Goal: Task Accomplishment & Management: Use online tool/utility

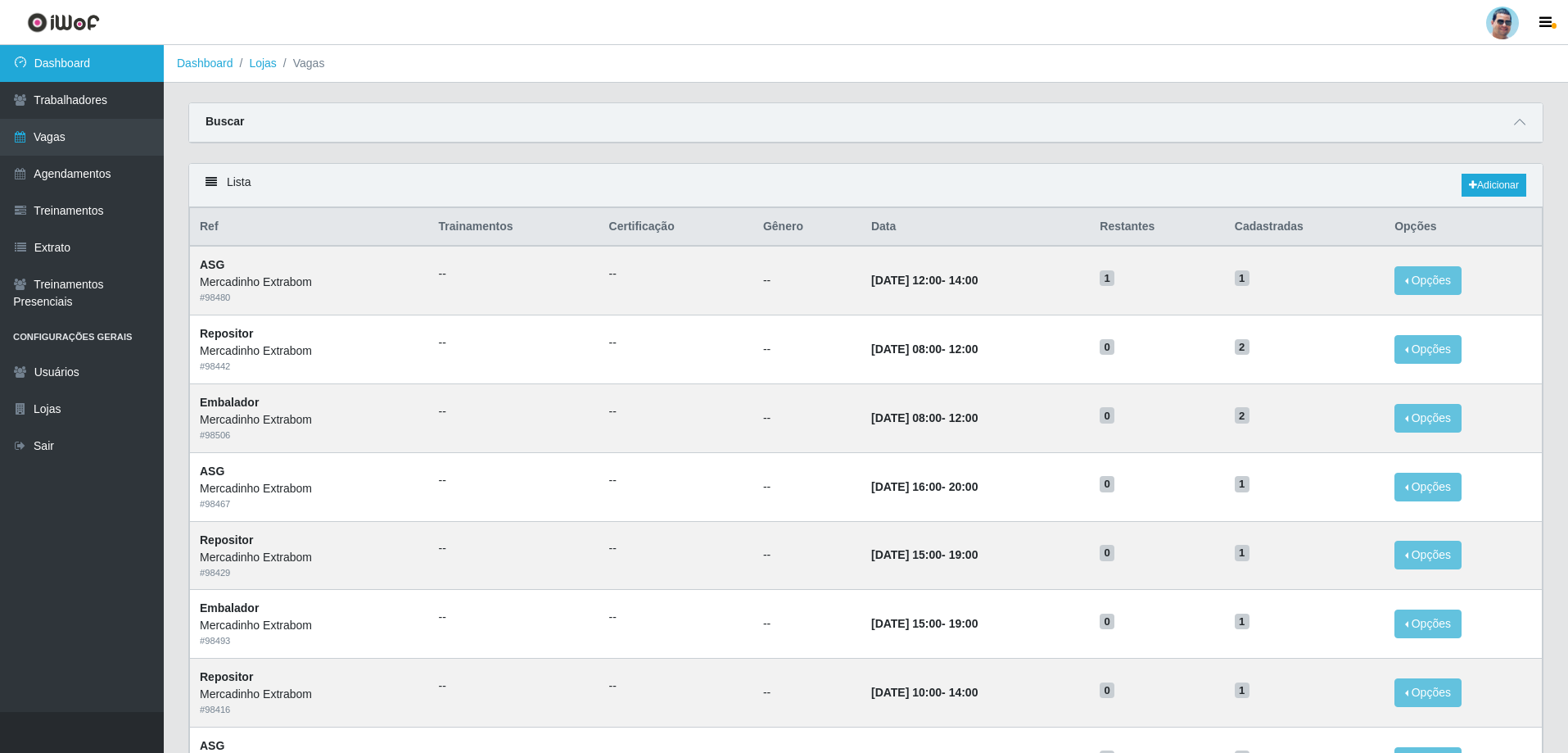
click at [112, 70] on link "Dashboard" at bounding box center [82, 64] width 164 height 37
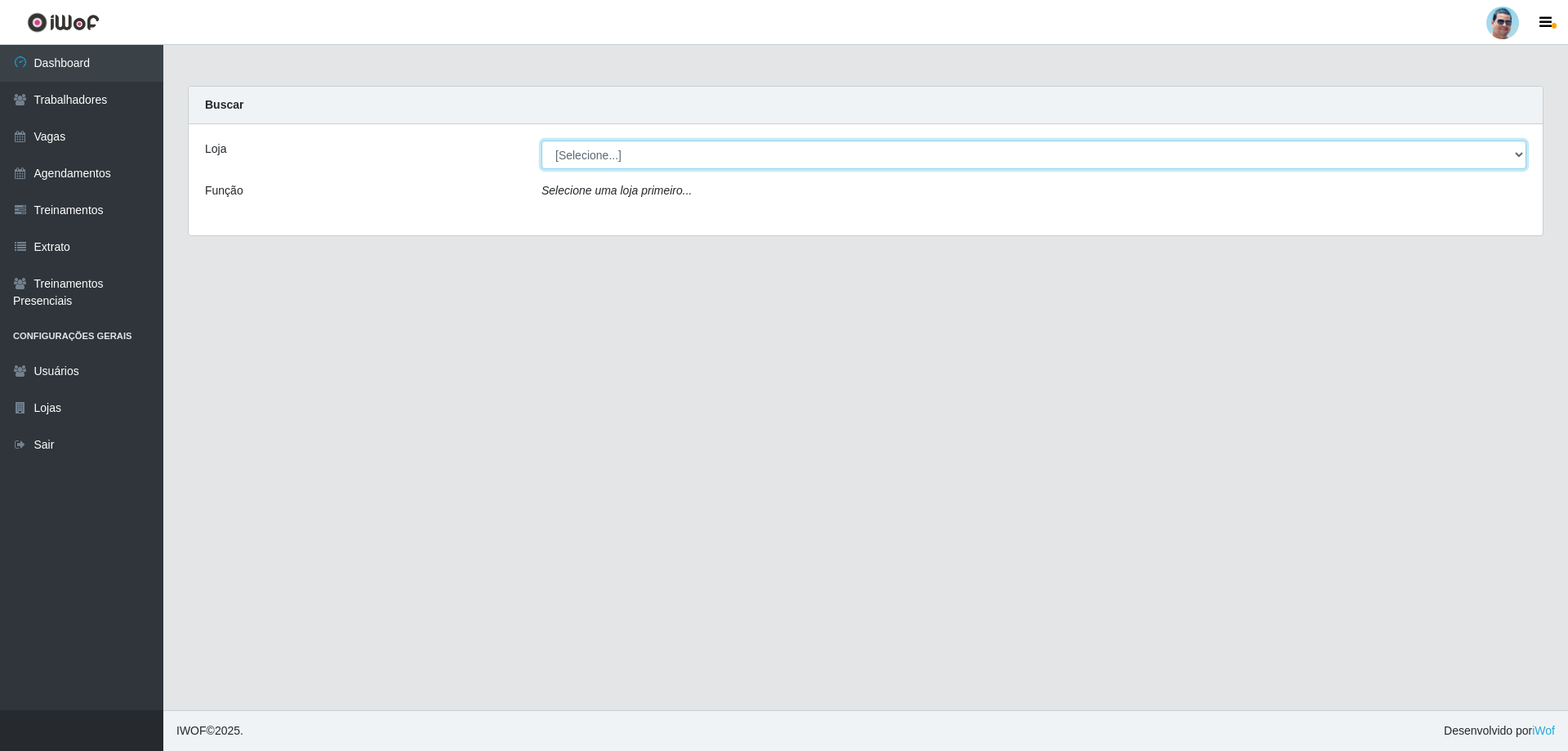
click at [582, 160] on select "[Selecione...] Mercadinho Extrabom" at bounding box center [1034, 155] width 985 height 29
select select "175"
click at [542, 140] on select "[Selecione...] Mercadinho Extrabom" at bounding box center [1034, 155] width 985 height 29
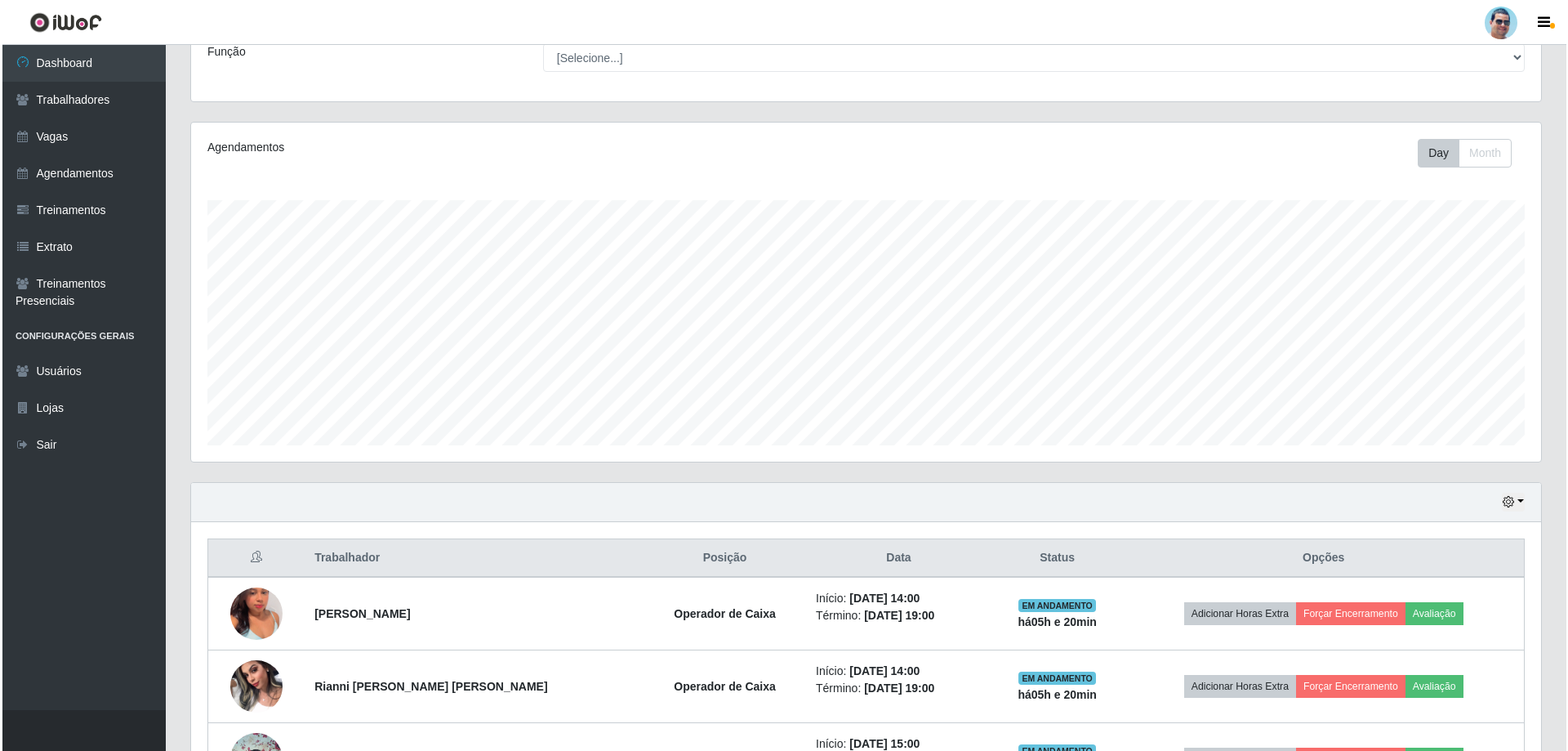
scroll to position [245, 0]
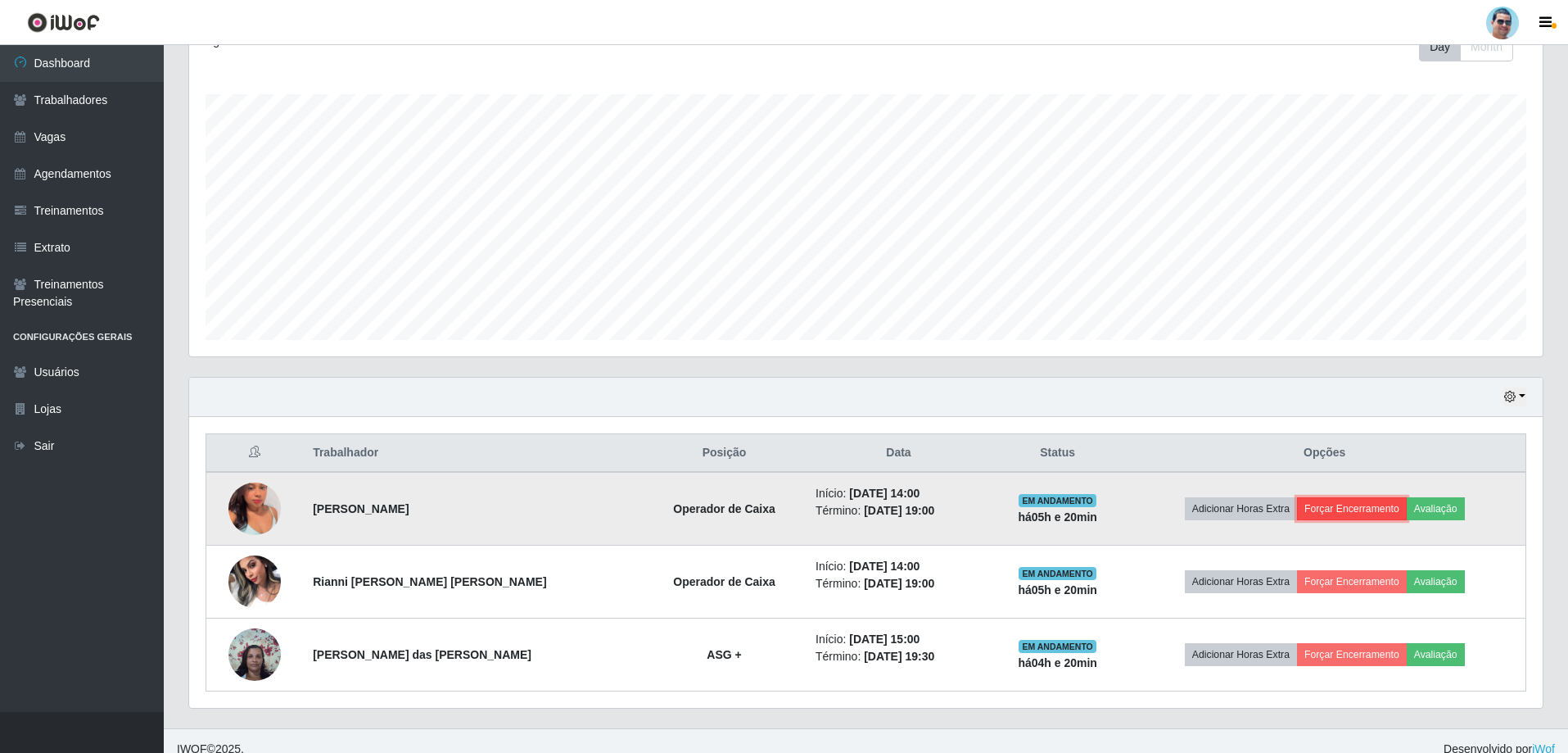
click at [615, 490] on button "Forçar Encerramento" at bounding box center [1351, 508] width 110 height 23
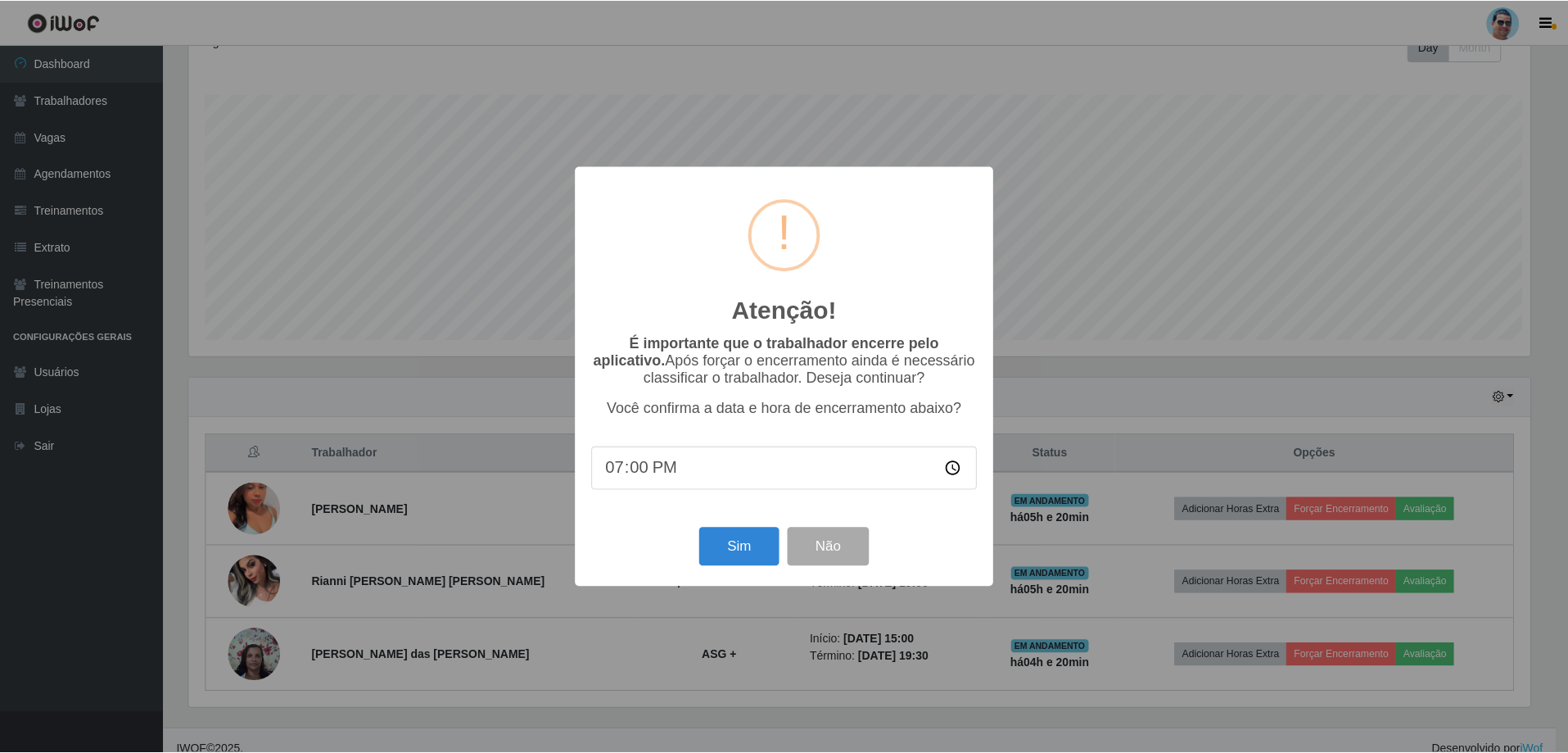
scroll to position [340, 1346]
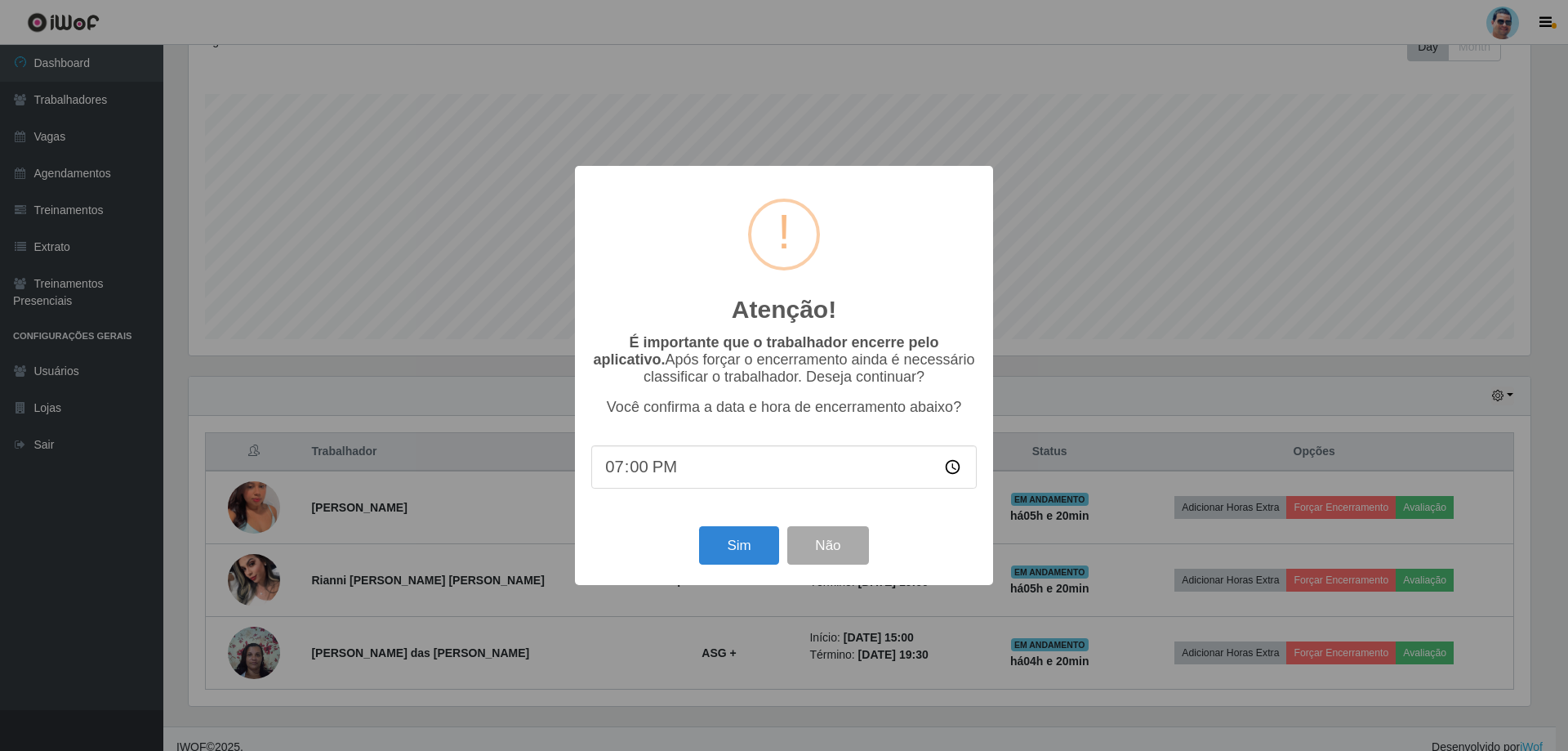
click at [613, 462] on input "19:00" at bounding box center [784, 467] width 385 height 43
type input "19:09"
click at [613, 489] on button "Sim" at bounding box center [739, 546] width 80 height 38
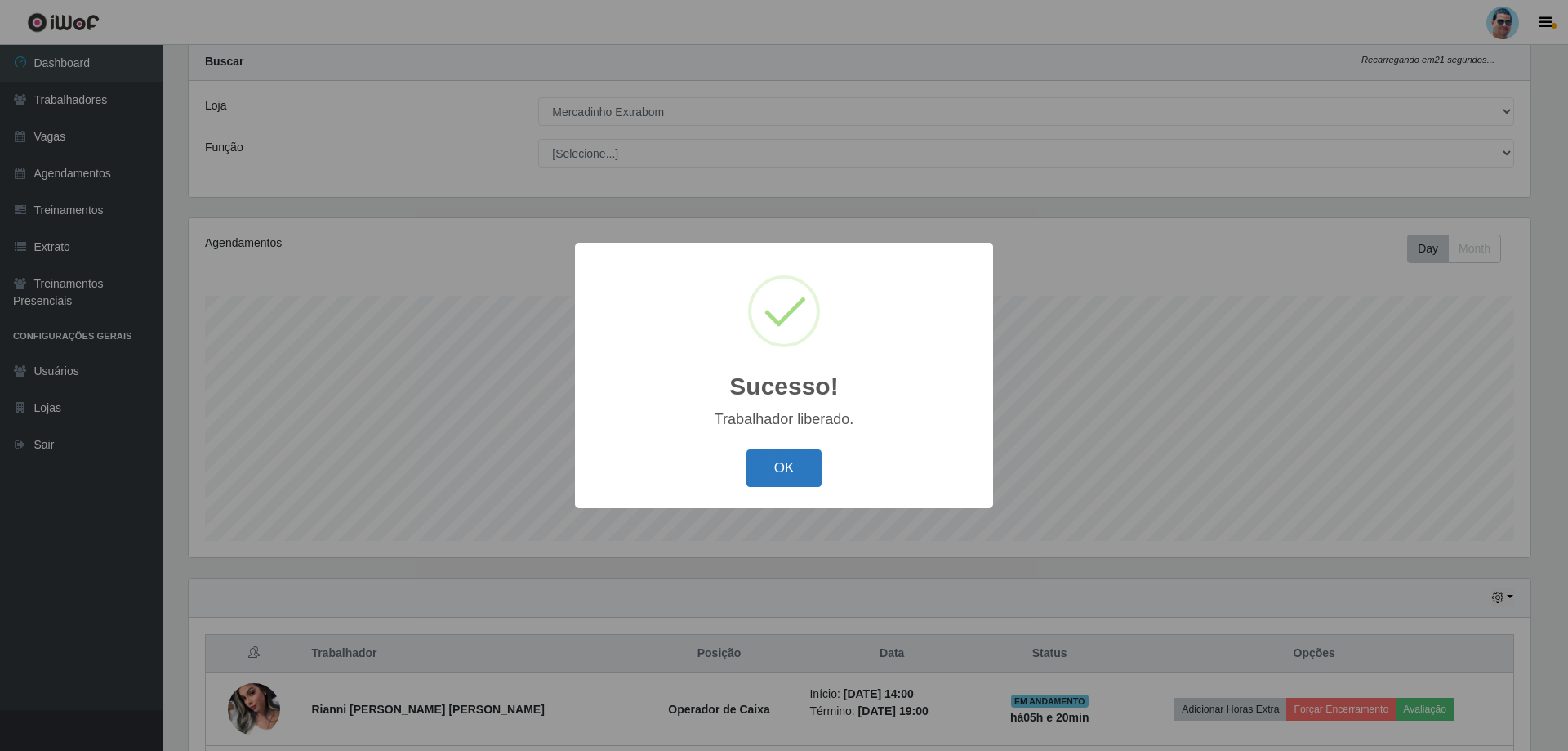
click at [613, 461] on button "OK" at bounding box center [784, 469] width 76 height 38
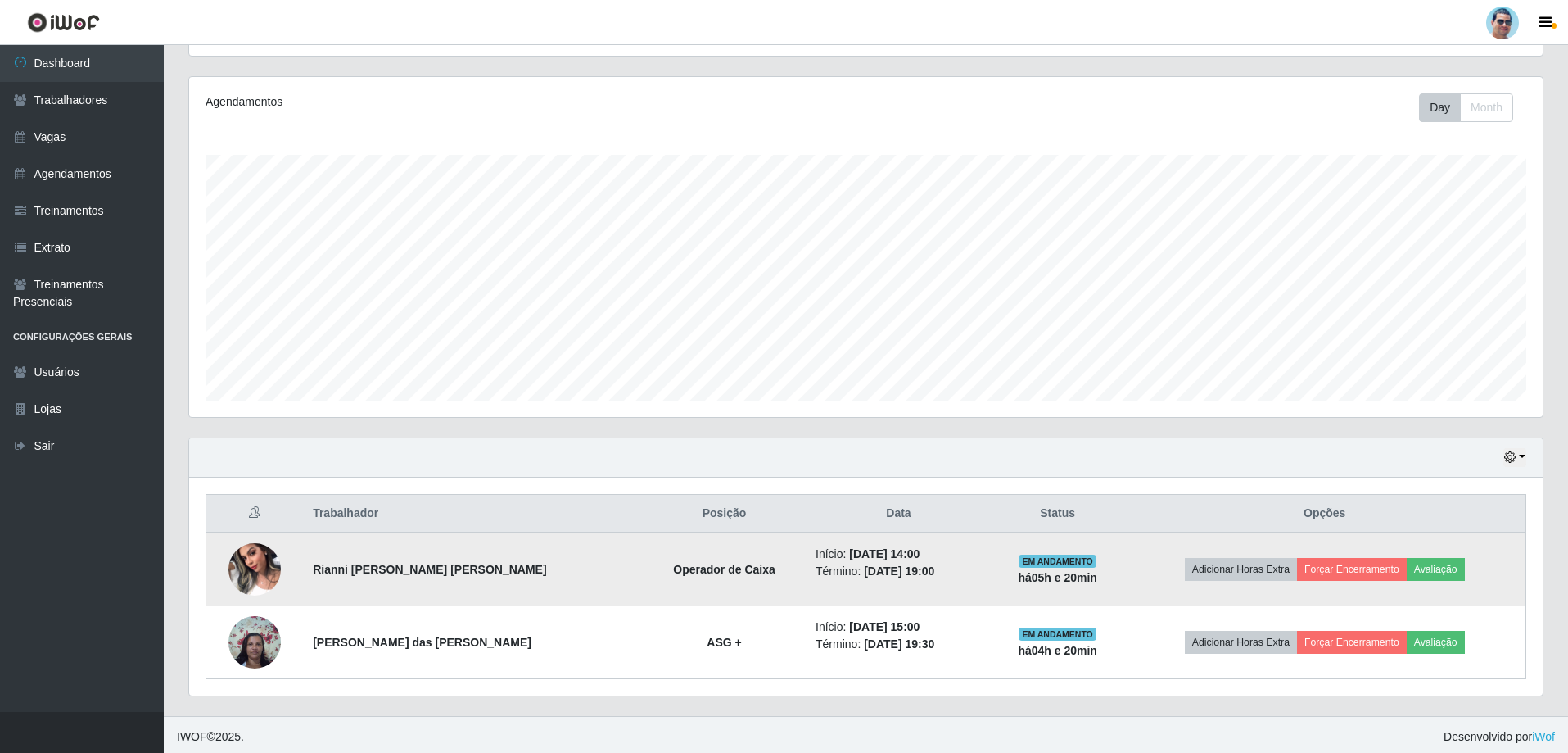
scroll to position [190, 0]
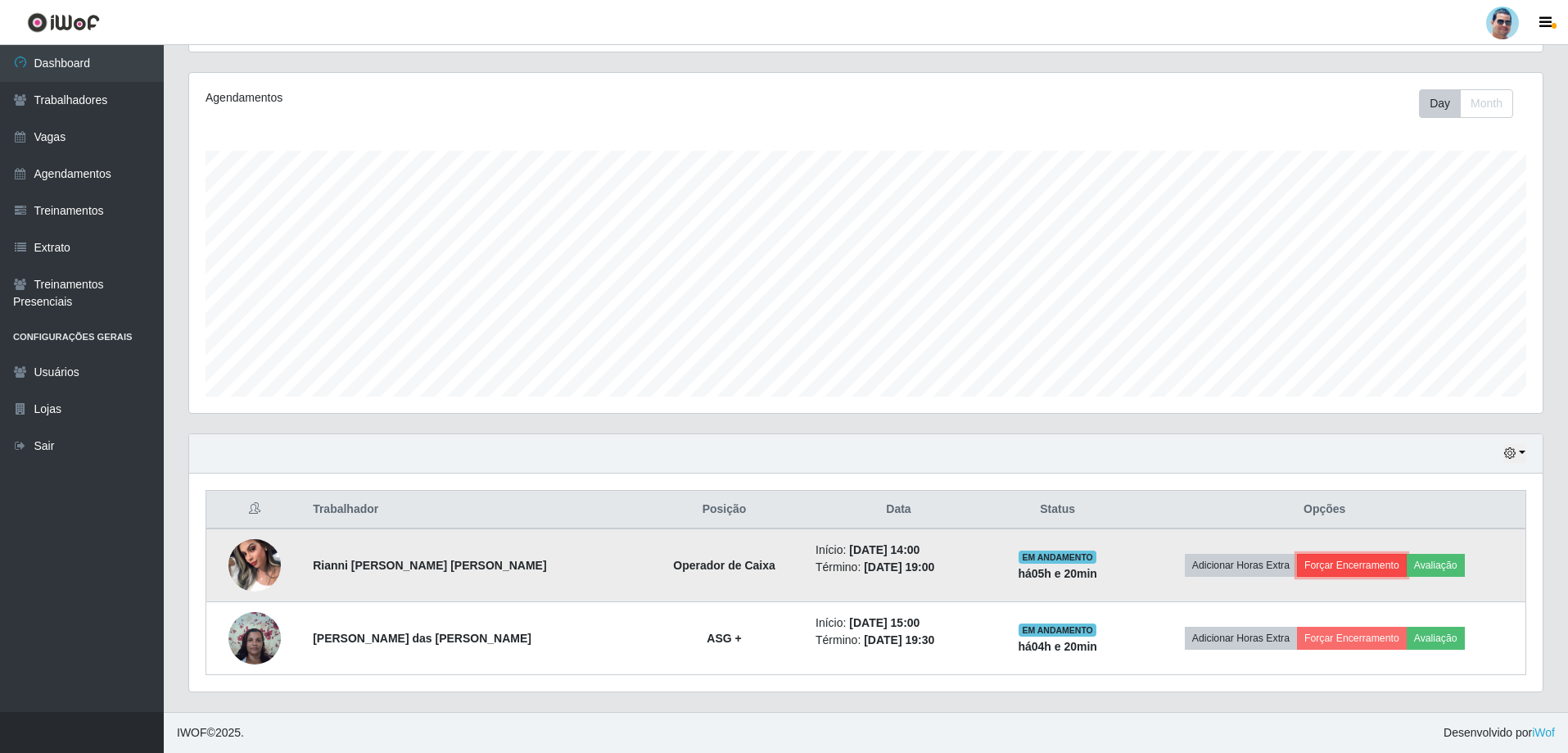
click at [615, 490] on button "Forçar Encerramento" at bounding box center [1351, 564] width 110 height 23
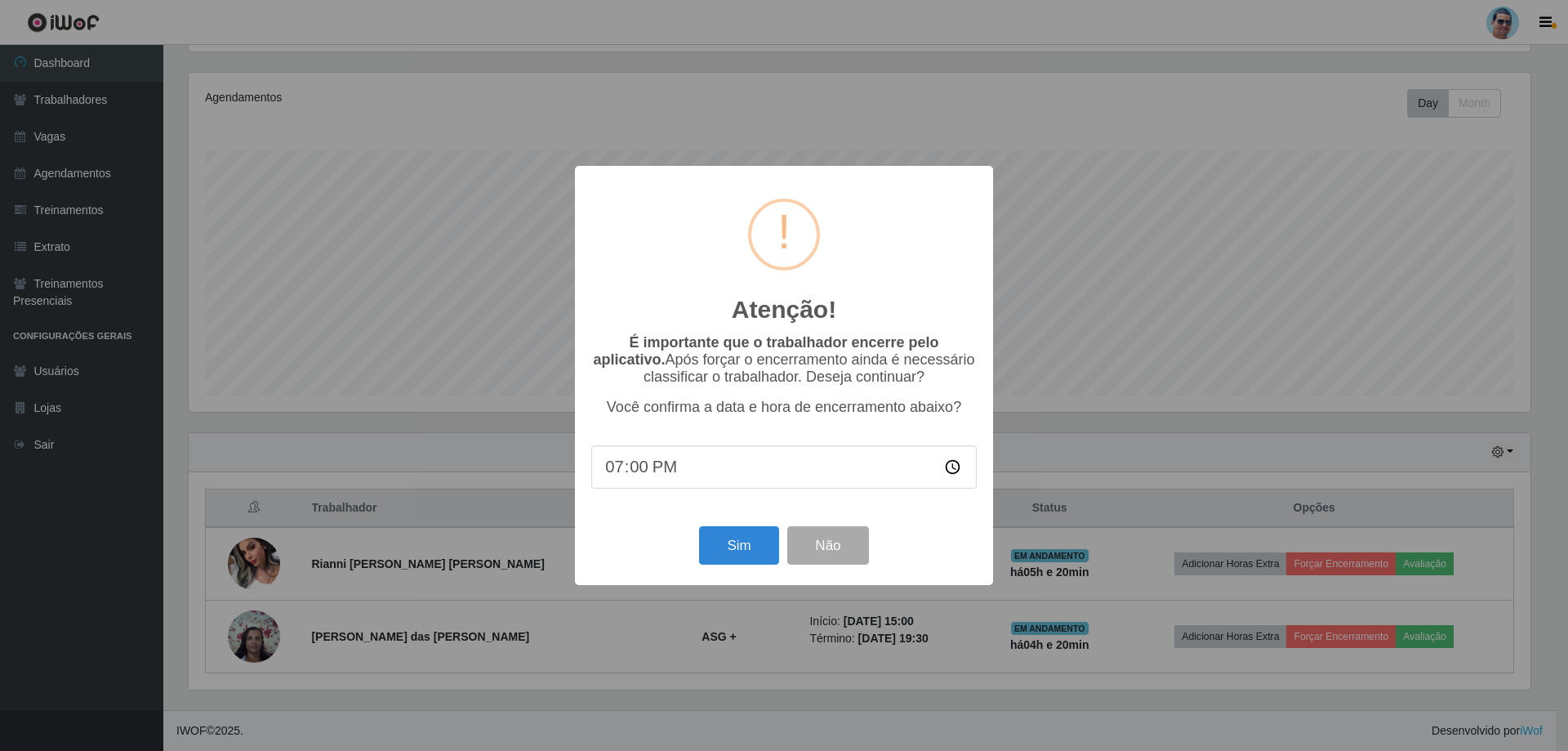
click at [613, 477] on input "19:00" at bounding box center [784, 467] width 385 height 43
type input "19:16"
click at [613, 489] on button "Sim" at bounding box center [739, 546] width 80 height 38
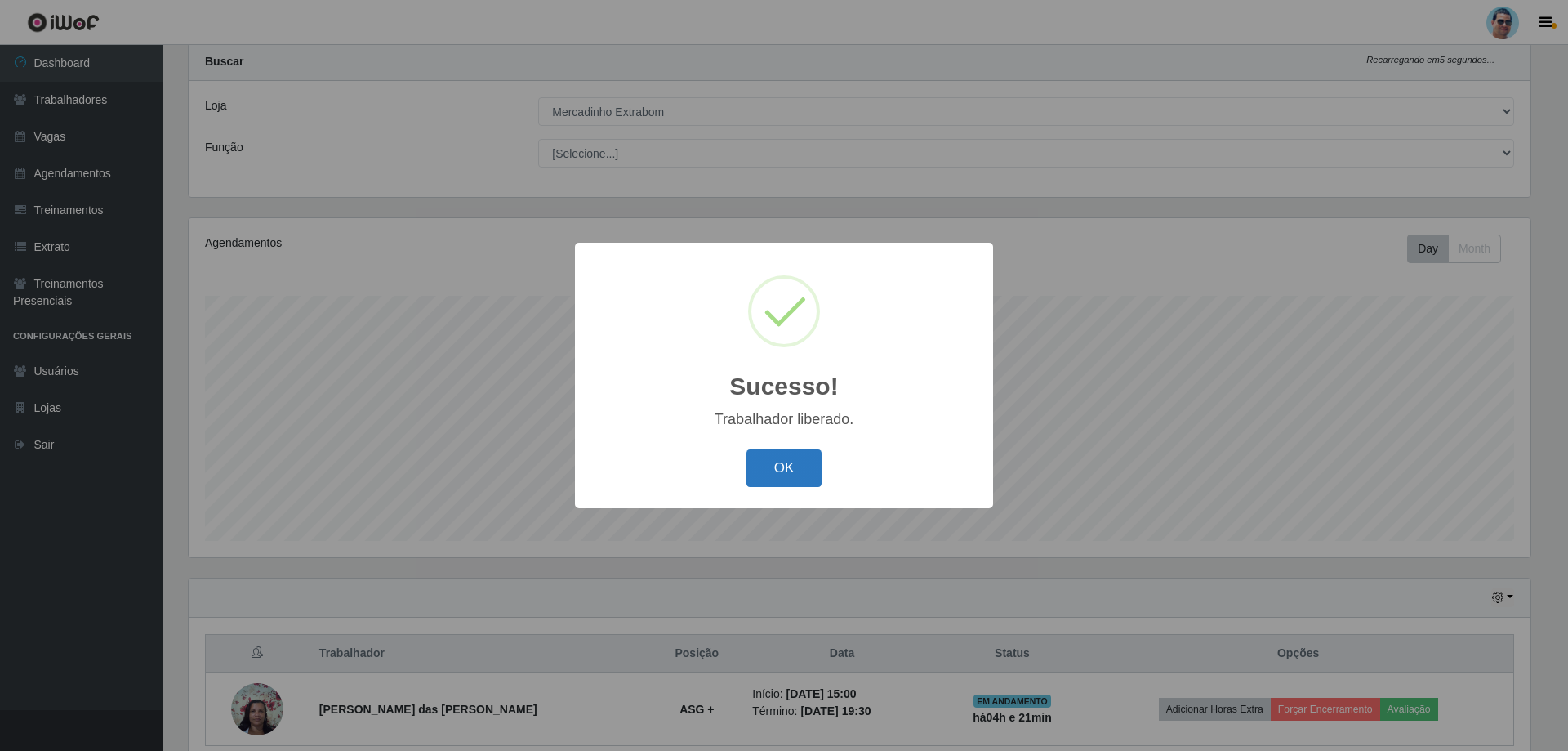
click at [613, 460] on button "OK" at bounding box center [784, 469] width 76 height 38
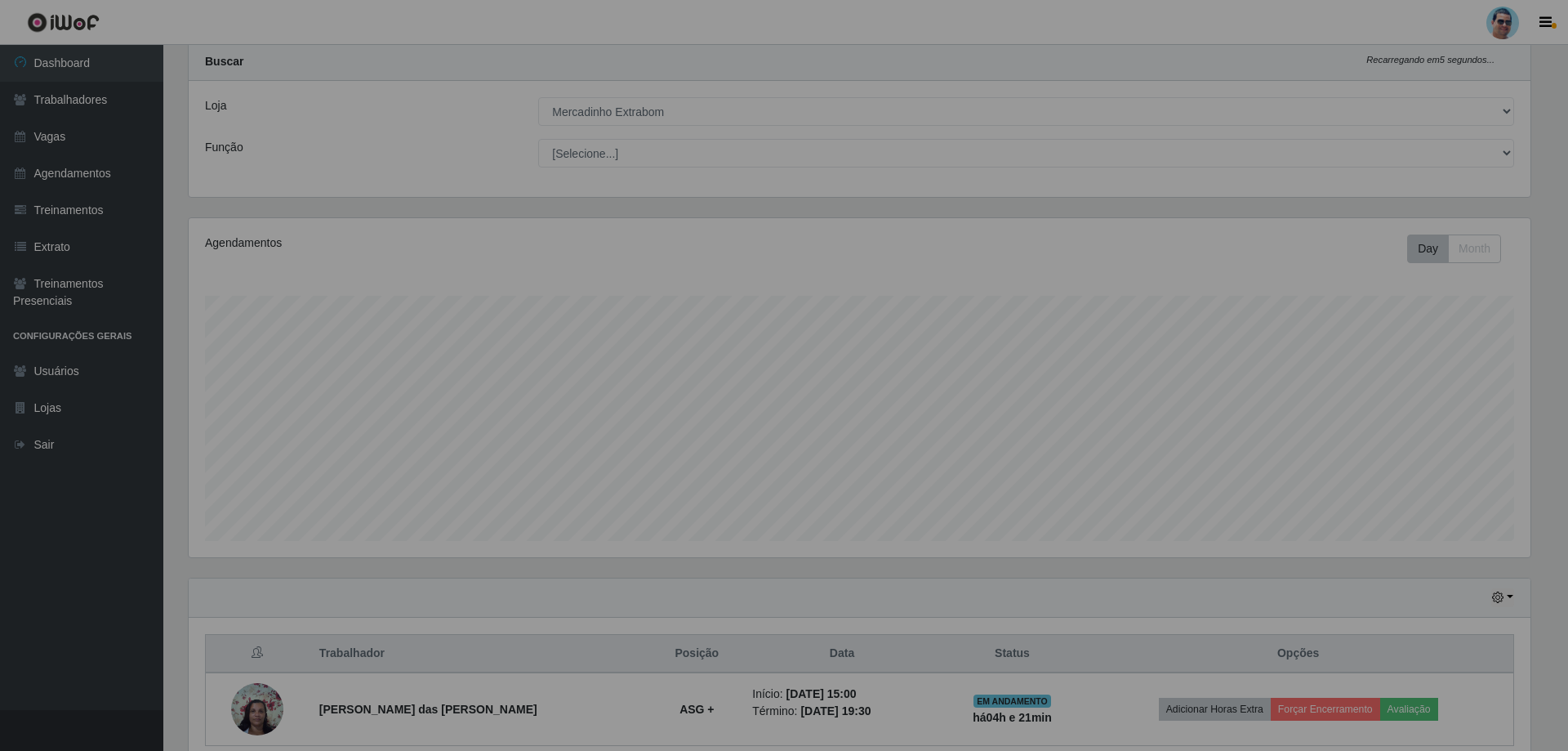
scroll to position [339, 1350]
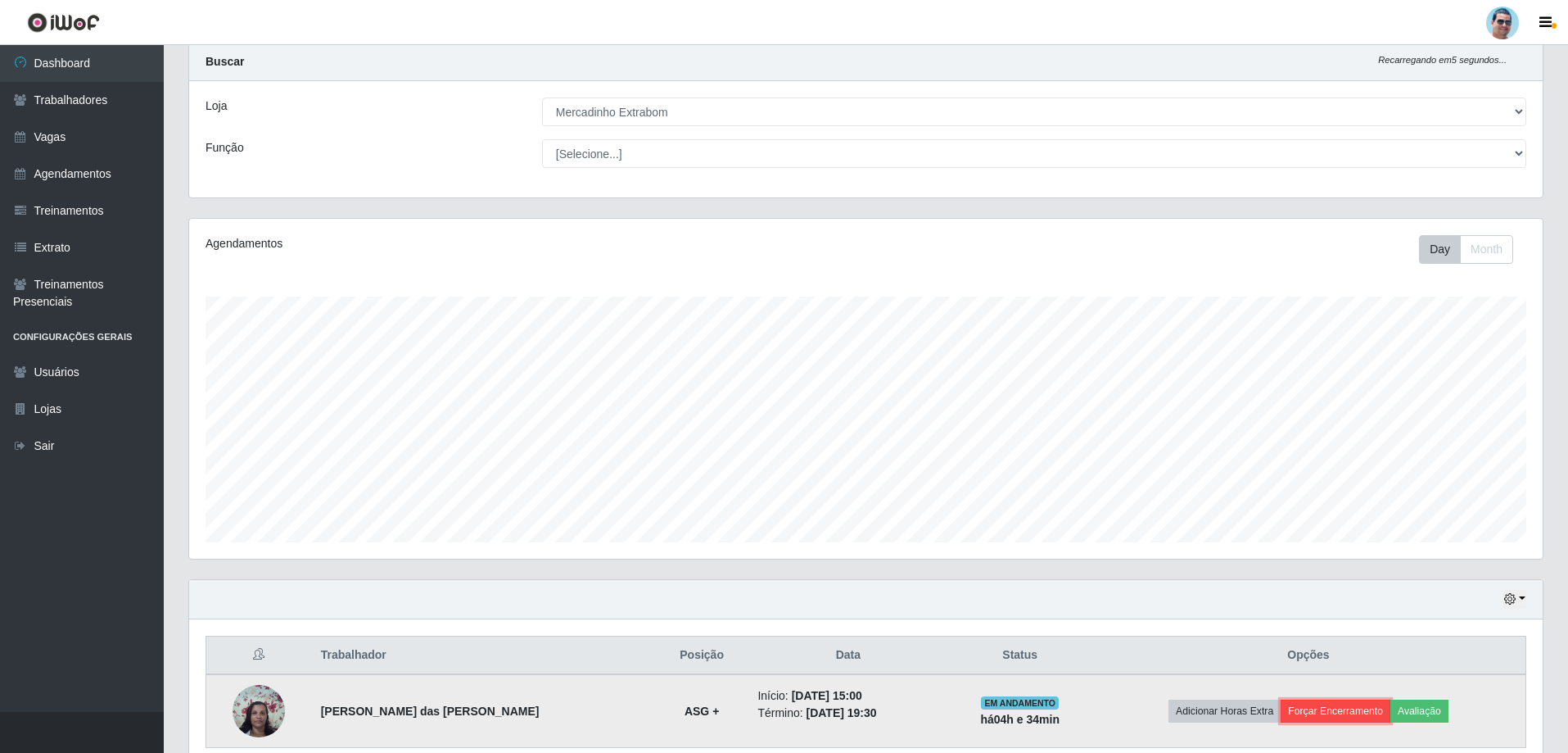
click at [615, 490] on button "Forçar Encerramento" at bounding box center [1335, 710] width 110 height 23
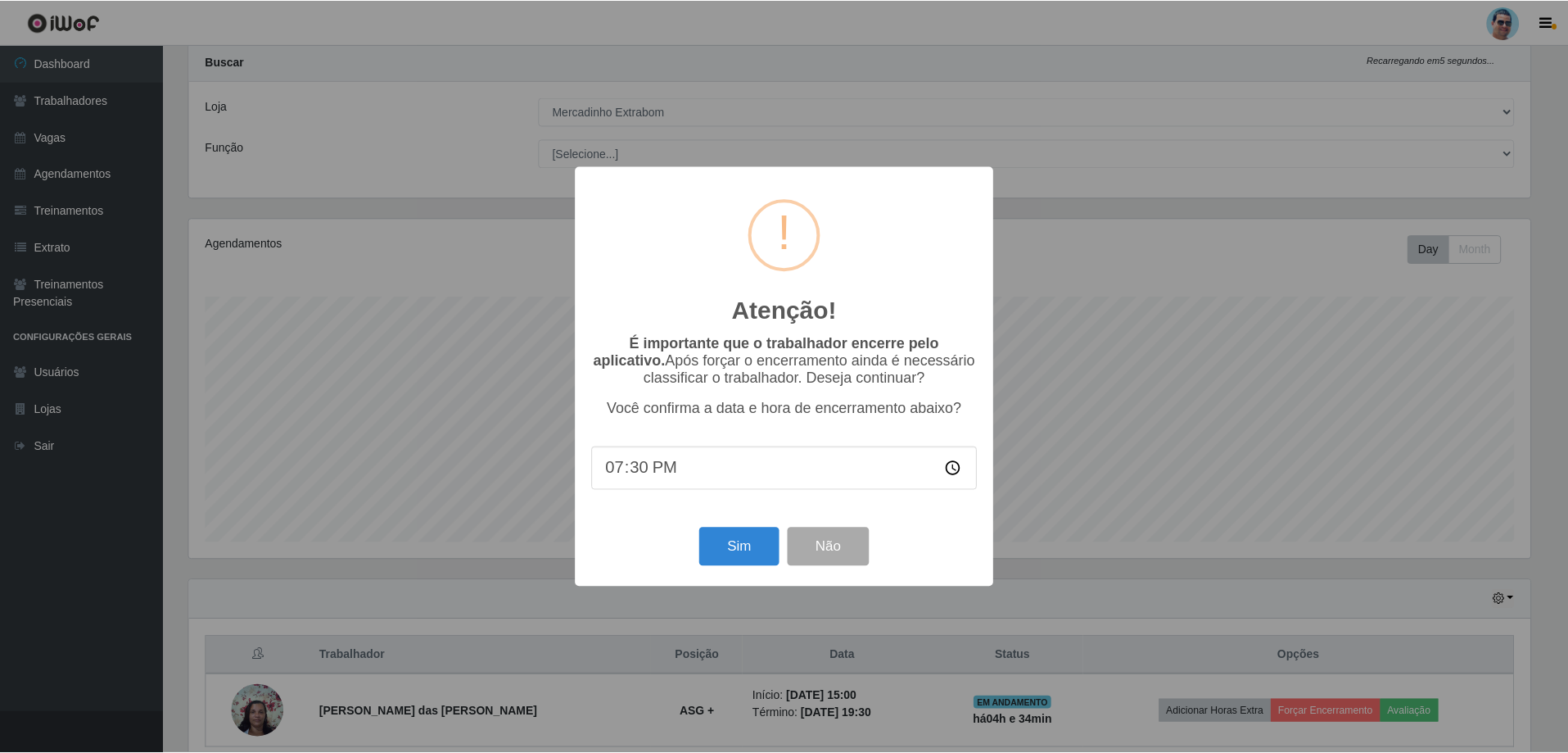
scroll to position [340, 1346]
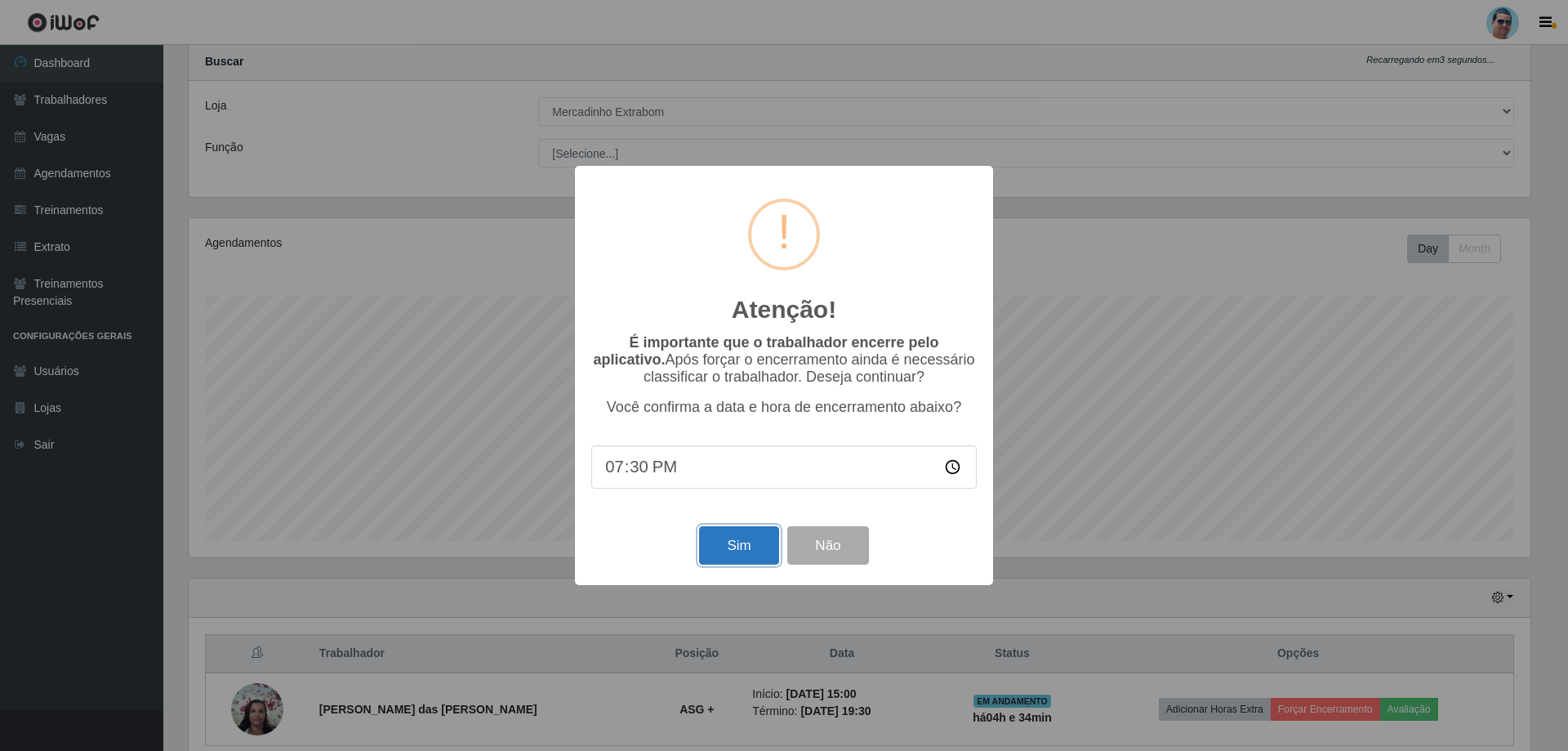
click at [613, 489] on button "Sim" at bounding box center [739, 546] width 80 height 38
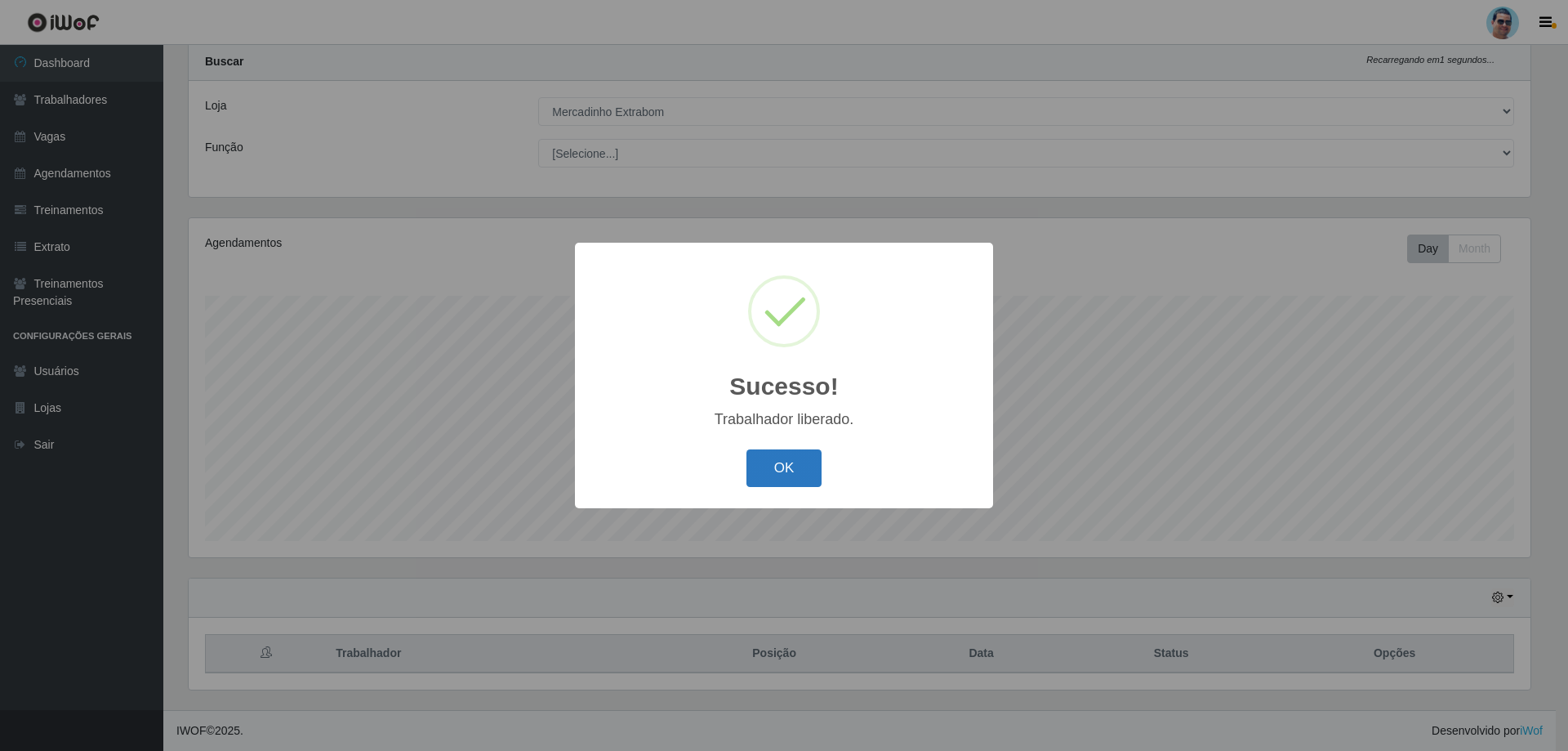
click at [613, 457] on button "OK" at bounding box center [784, 469] width 76 height 38
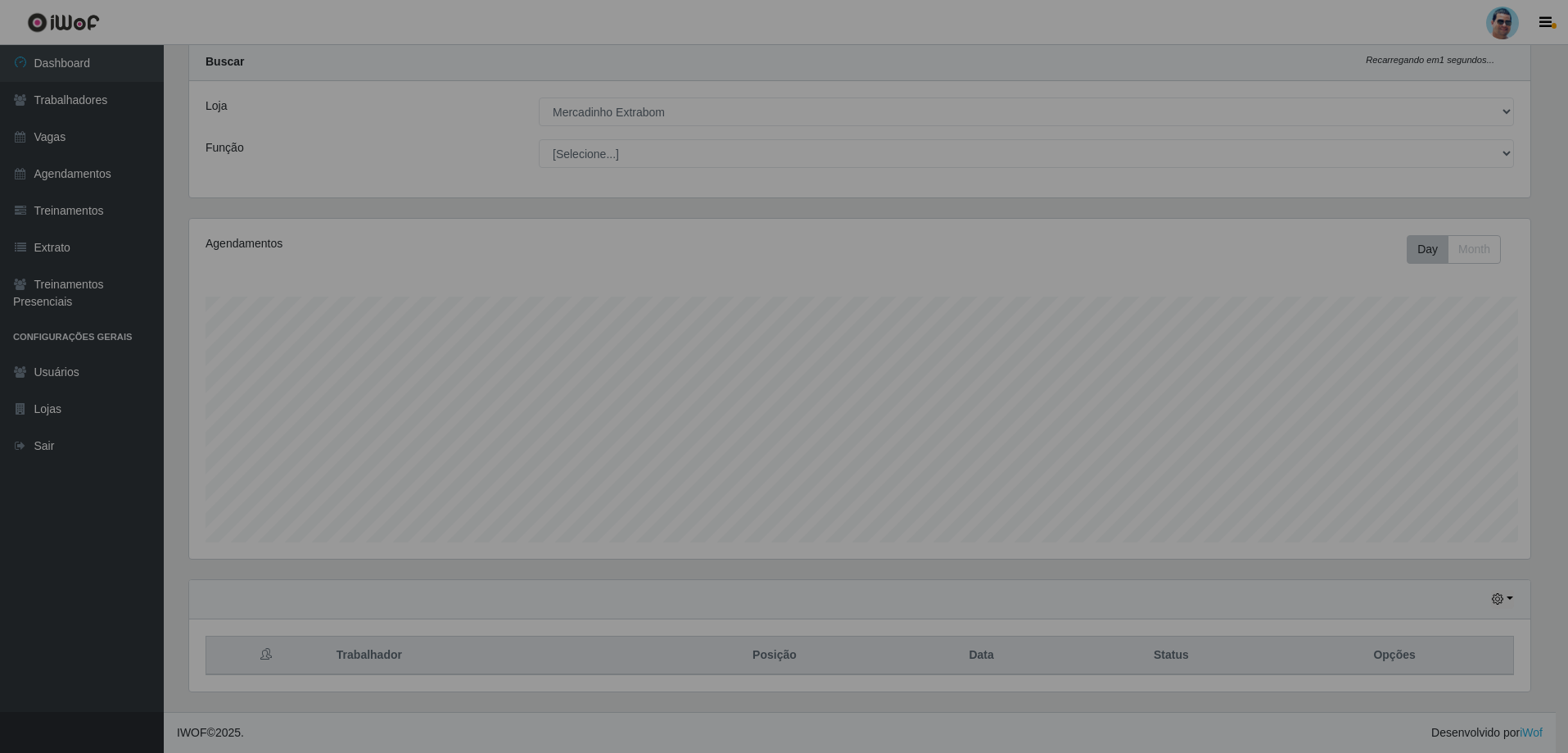
scroll to position [340, 1354]
